Goal: Task Accomplishment & Management: Manage account settings

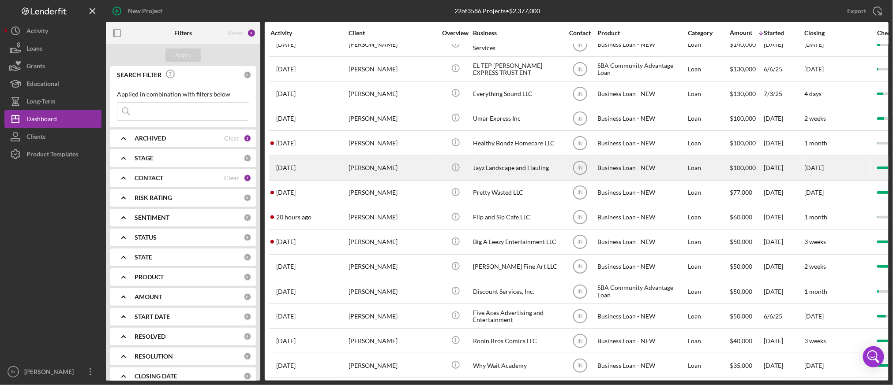
scroll to position [223, 0]
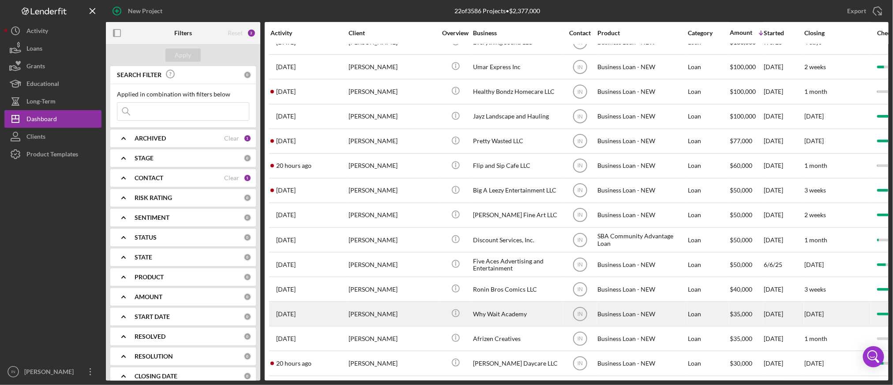
click at [500, 304] on div "Why Wait Academy" at bounding box center [517, 314] width 88 height 23
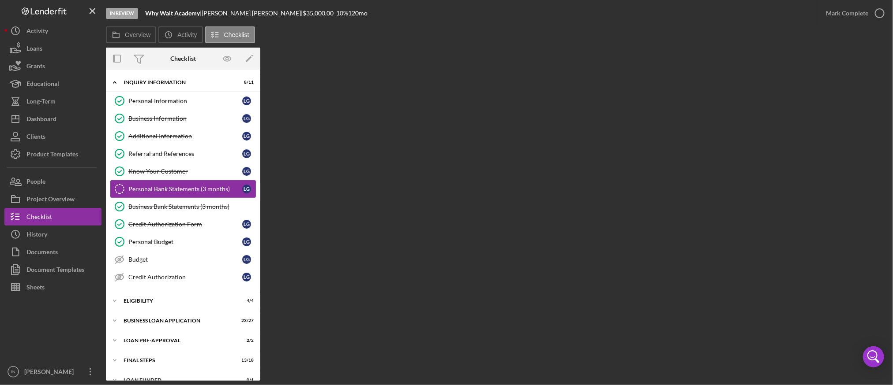
click at [187, 193] on link "Personal Bank Statements (3 months) Personal Bank Statements (3 months) L G" at bounding box center [183, 189] width 146 height 18
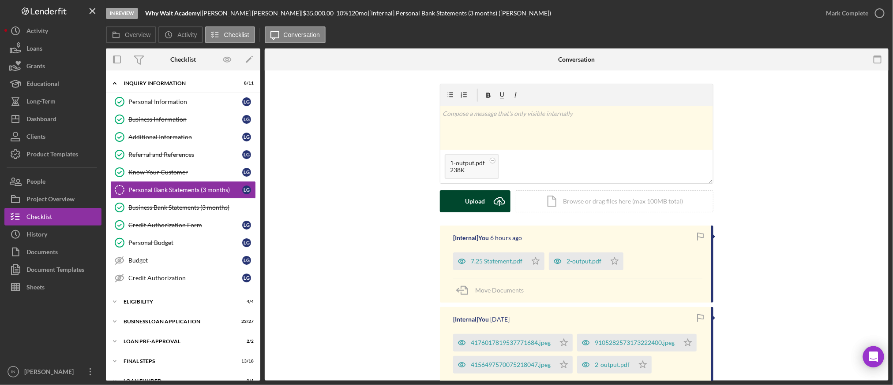
click at [457, 197] on button "Upload Icon/Upload" at bounding box center [475, 202] width 71 height 22
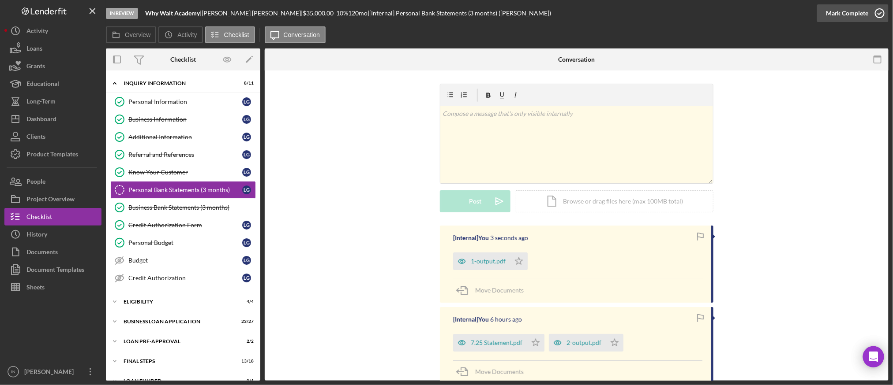
click at [839, 14] on div "Mark Complete" at bounding box center [847, 13] width 43 height 18
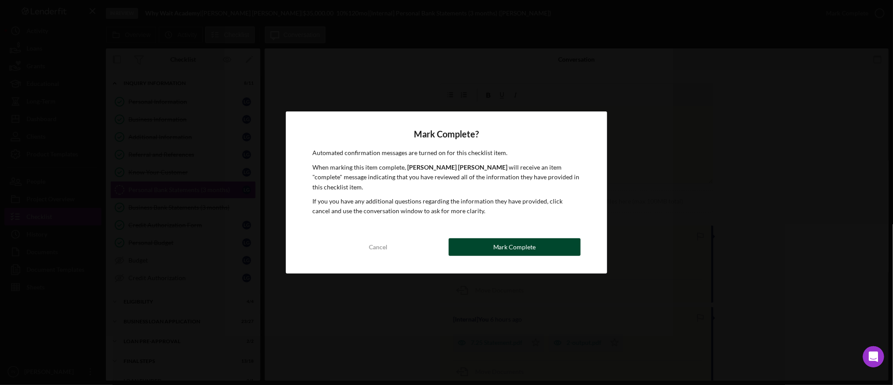
click at [489, 239] on button "Mark Complete" at bounding box center [515, 248] width 132 height 18
